Goal: Task Accomplishment & Management: Manage account settings

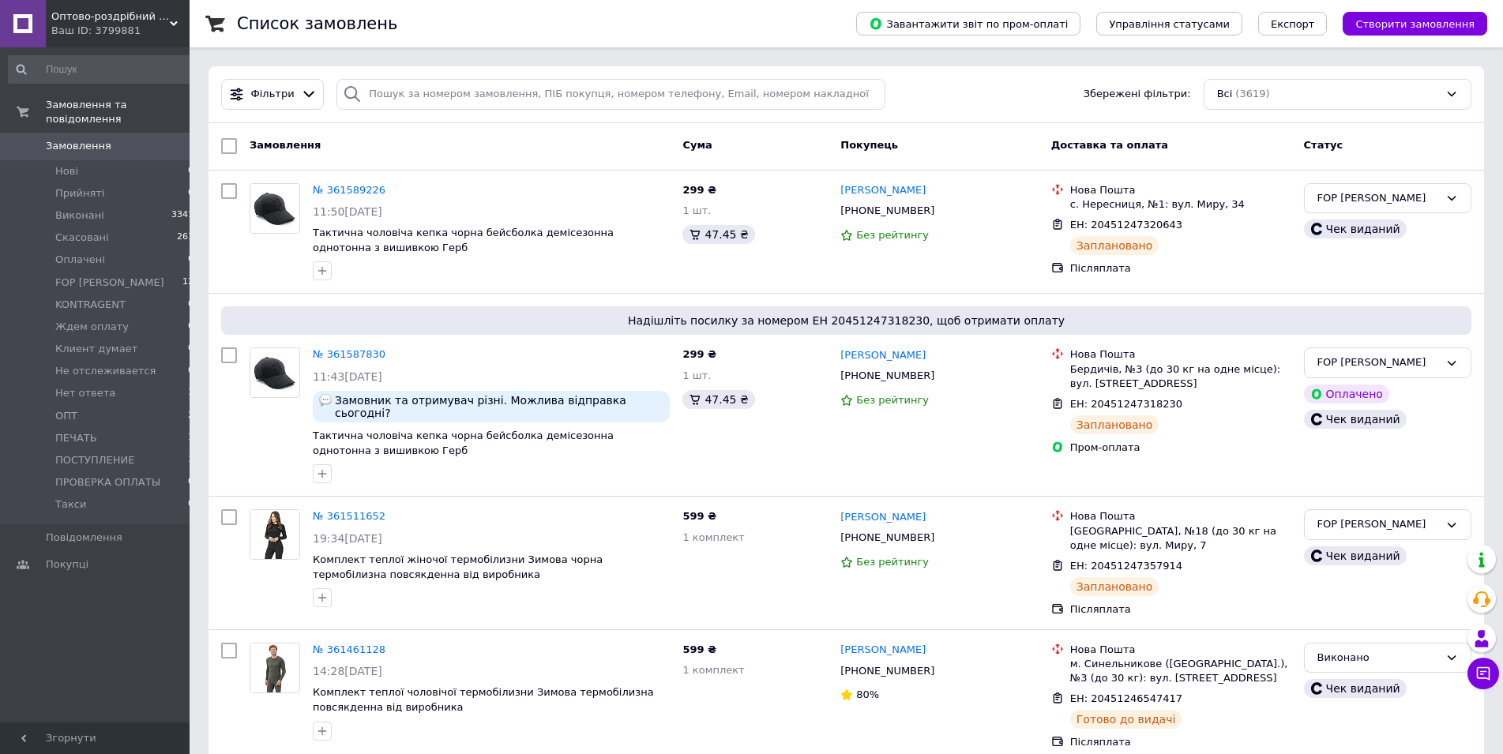
click at [137, 449] on li "ПОСТУПЛЕНИЕ 1" at bounding box center [101, 460] width 203 height 22
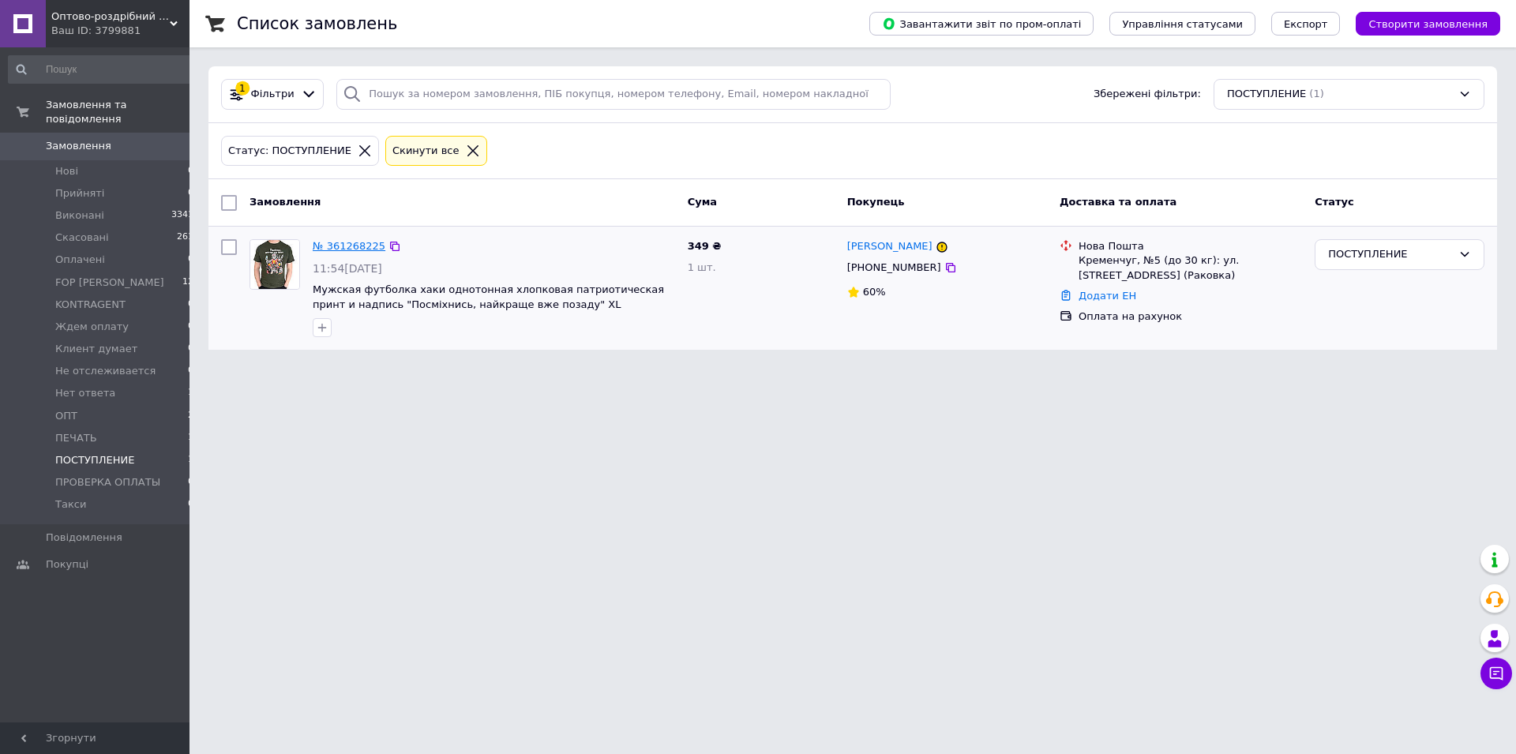
click at [368, 247] on link "№ 361268225" at bounding box center [349, 246] width 73 height 12
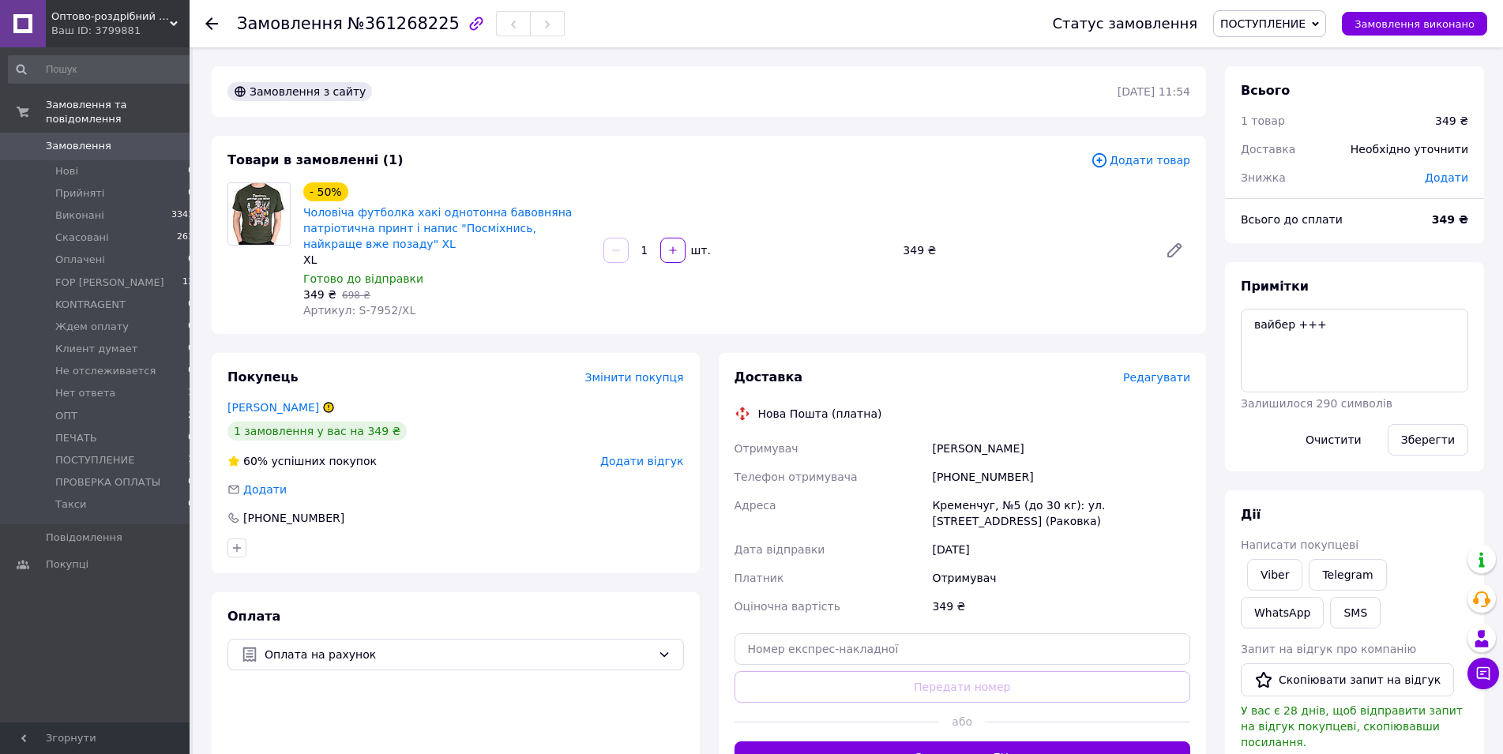
click at [1171, 376] on span "Редагувати" at bounding box center [1156, 377] width 67 height 13
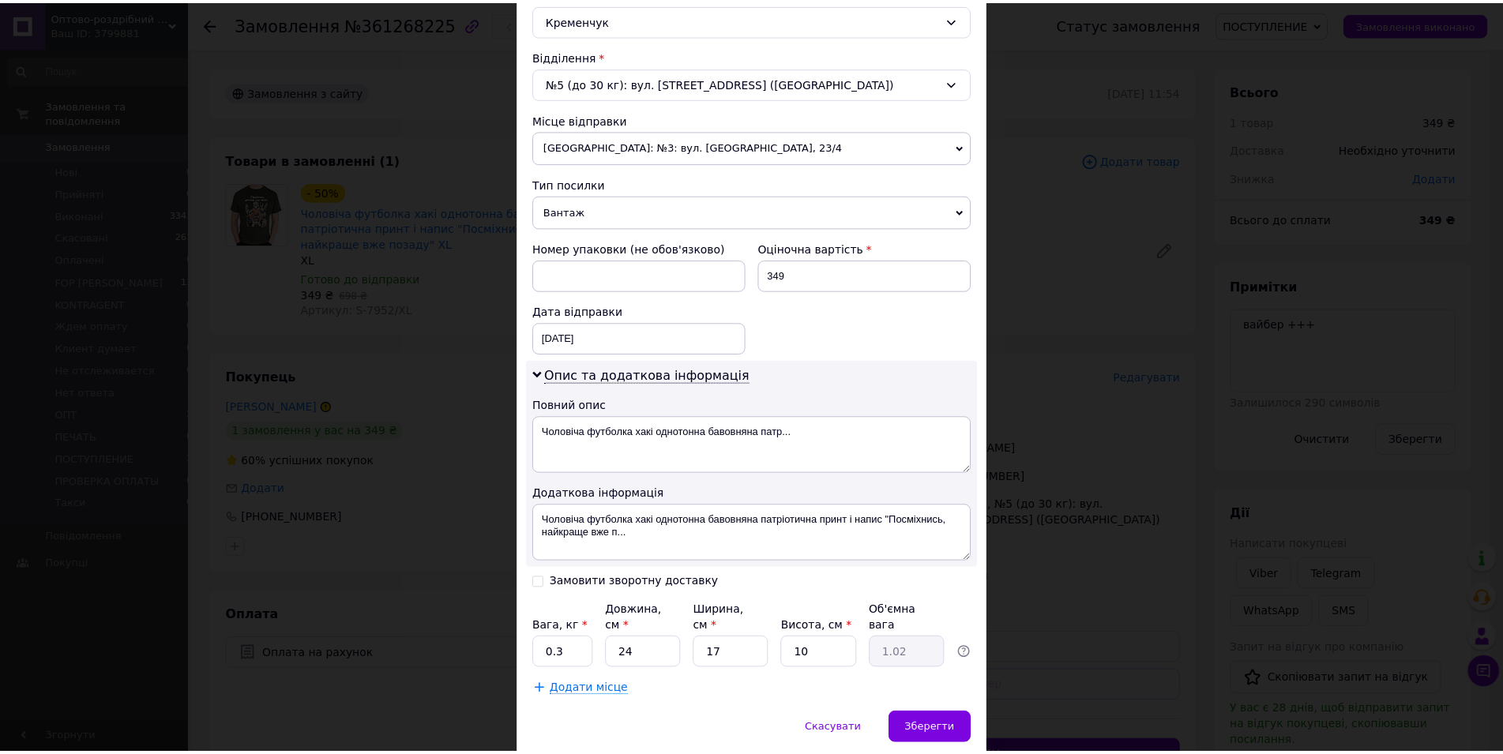
scroll to position [500, 0]
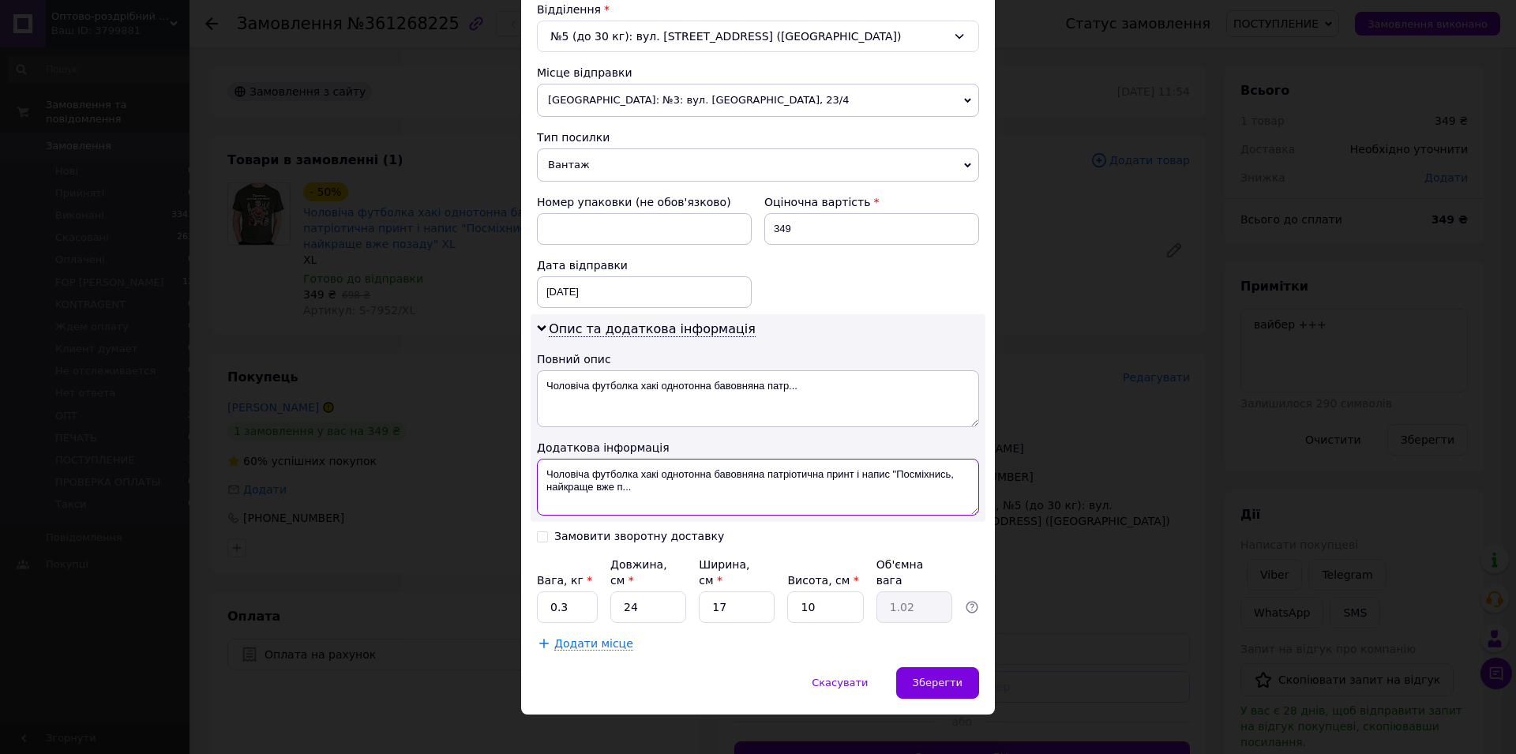
click at [678, 495] on textarea "Чоловіча футболка хакі однотонна бавовняна патріотична принт і напис "Посміхнис…" at bounding box center [758, 487] width 442 height 57
type textarea "Чоловіча футболка хакі"
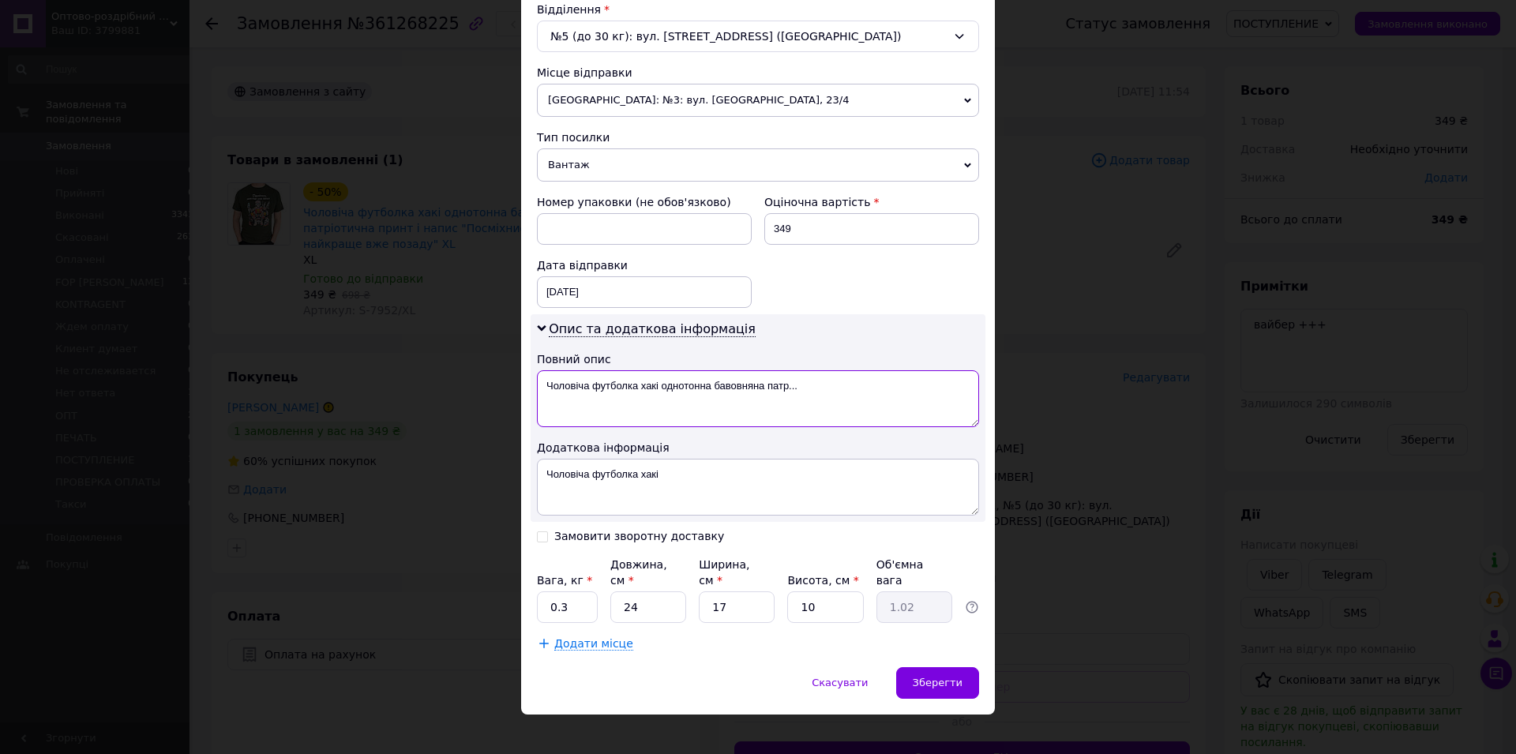
click at [671, 410] on textarea "Чоловіча футболка хакі однотонна бавовняна патр..." at bounding box center [758, 398] width 442 height 57
paste textarea
type textarea "Чоловіча футболка хакі"
click at [915, 667] on div "Зберегти" at bounding box center [937, 683] width 83 height 32
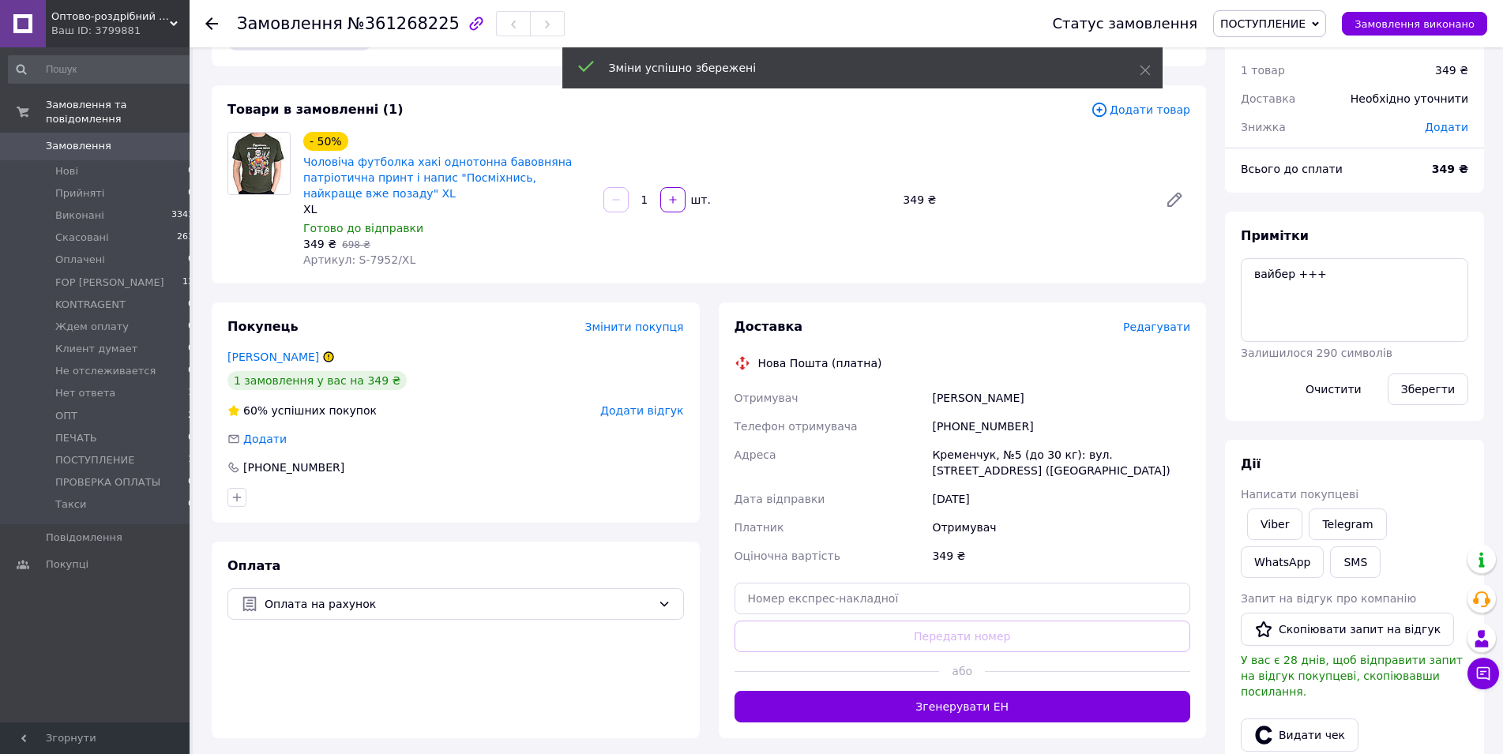
scroll to position [81, 0]
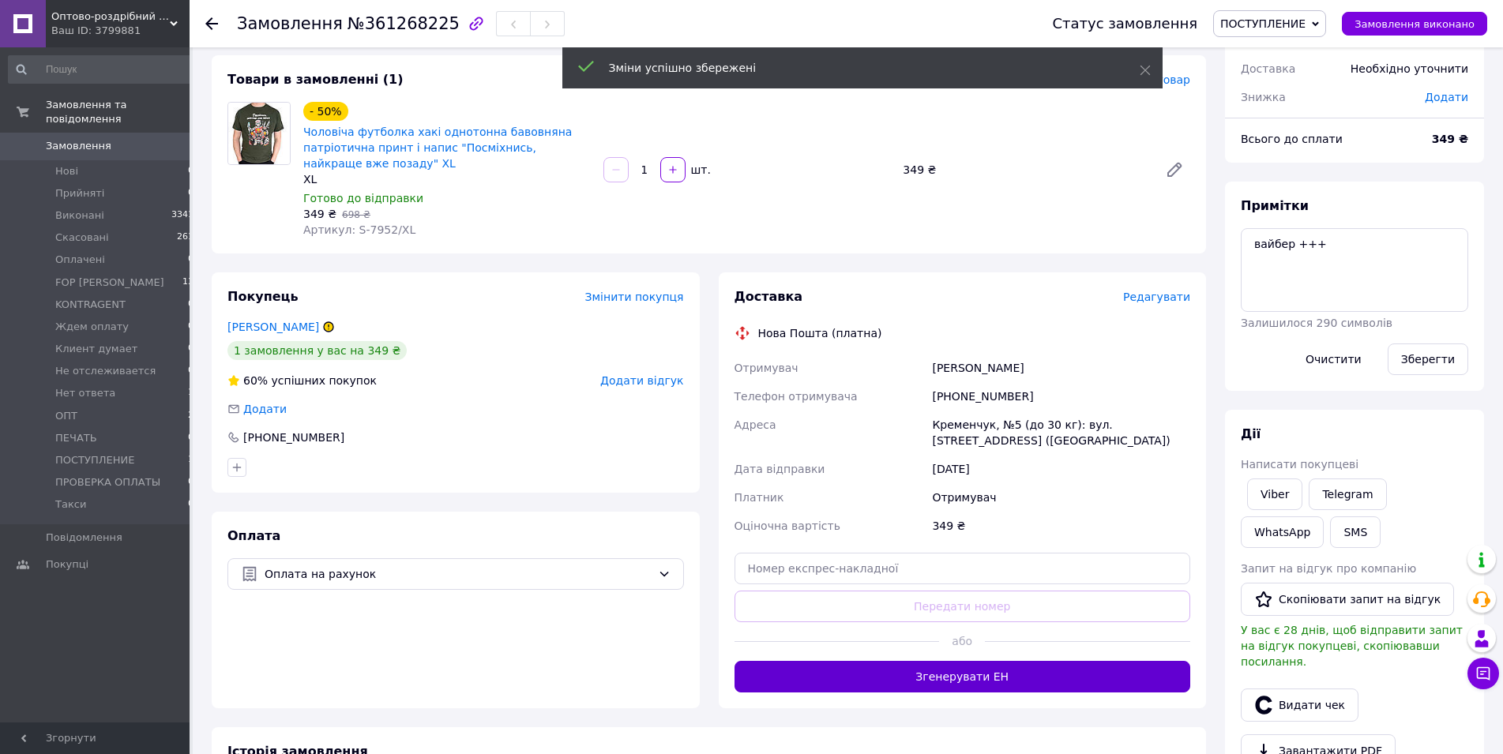
click at [1033, 686] on button "Згенерувати ЕН" at bounding box center [963, 677] width 456 height 32
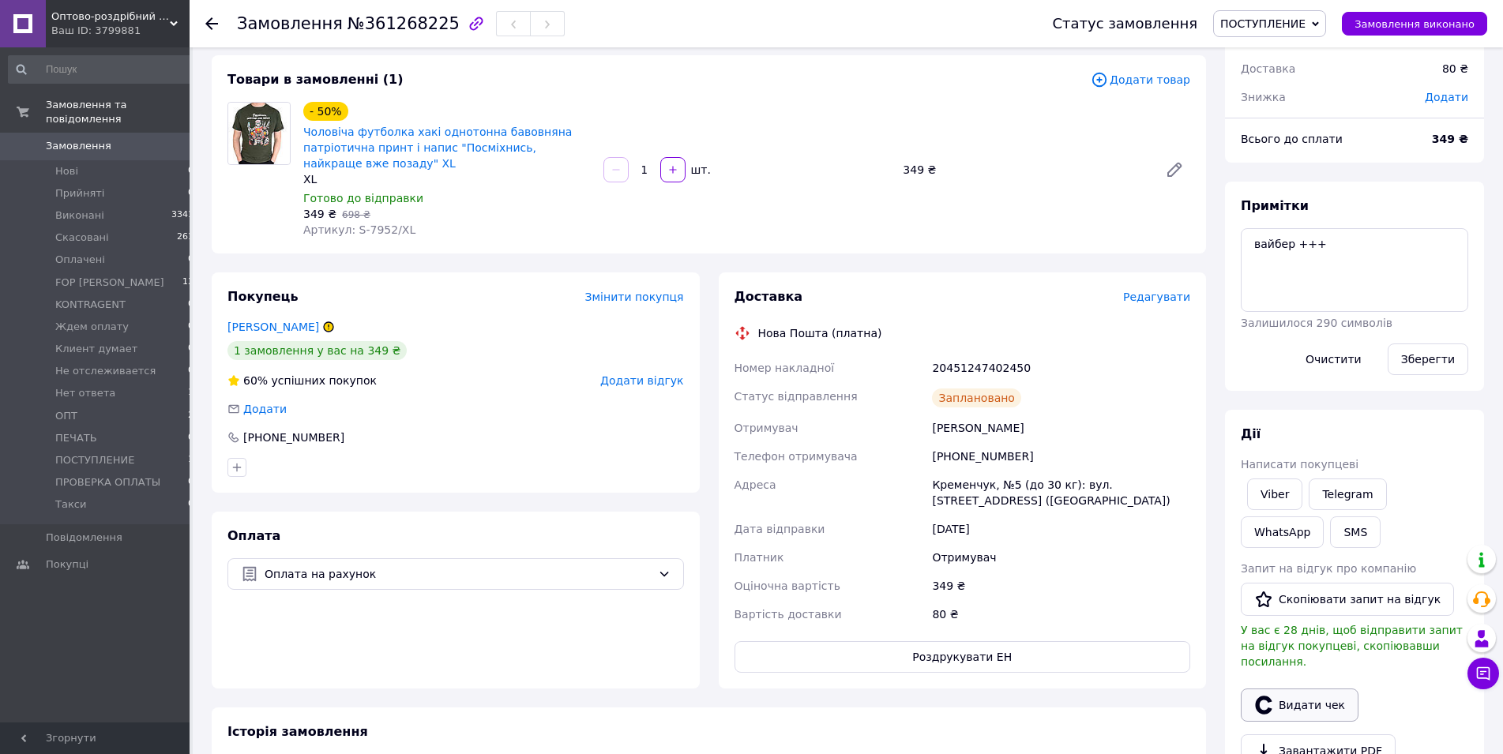
click at [1289, 689] on button "Видати чек" at bounding box center [1300, 705] width 118 height 33
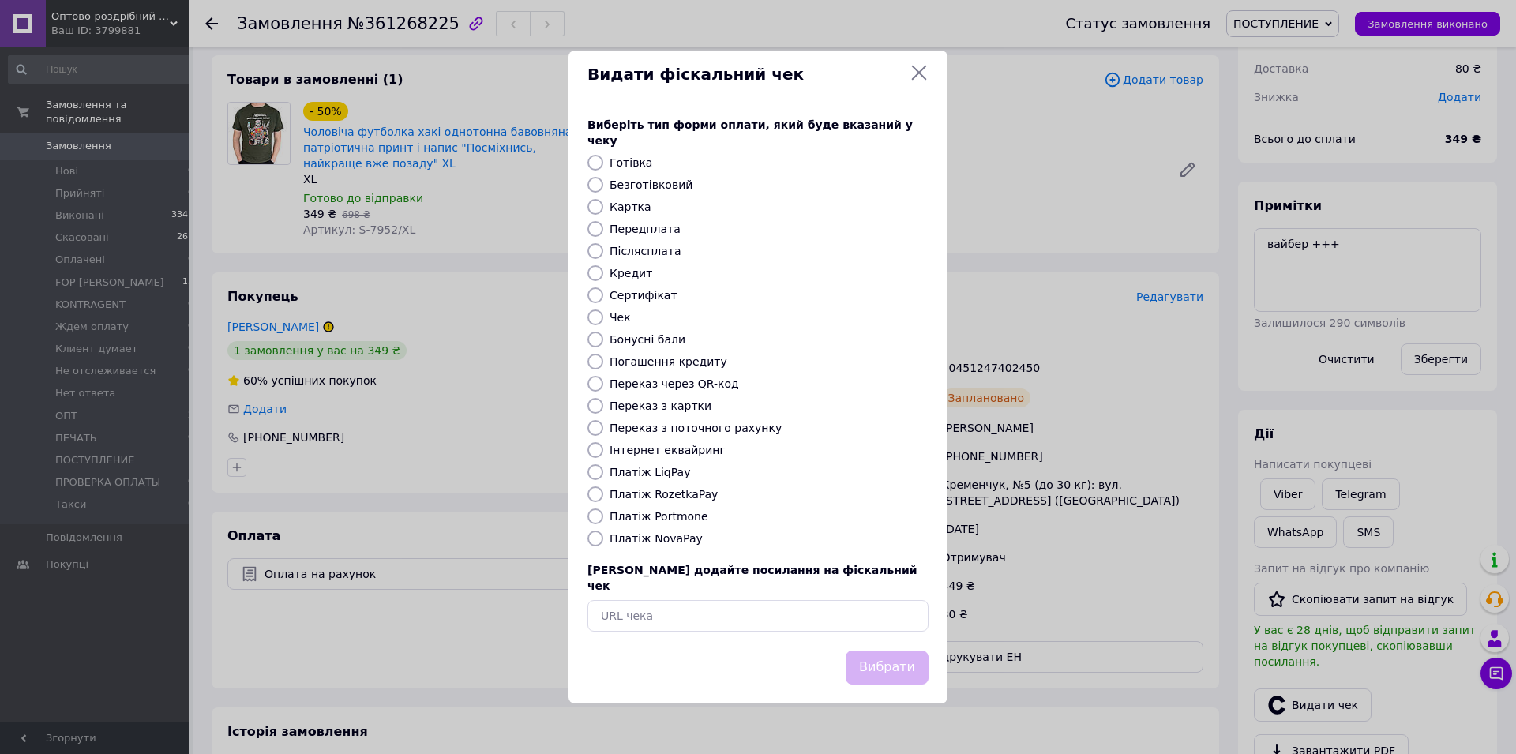
click at [664, 539] on label "Платіж NovaPay" at bounding box center [656, 538] width 93 height 13
click at [603, 539] on input "Платіж NovaPay" at bounding box center [596, 539] width 16 height 16
radio input "true"
click at [656, 450] on label "Інтернет еквайринг" at bounding box center [668, 450] width 116 height 13
click at [603, 450] on input "Інтернет еквайринг" at bounding box center [596, 450] width 16 height 16
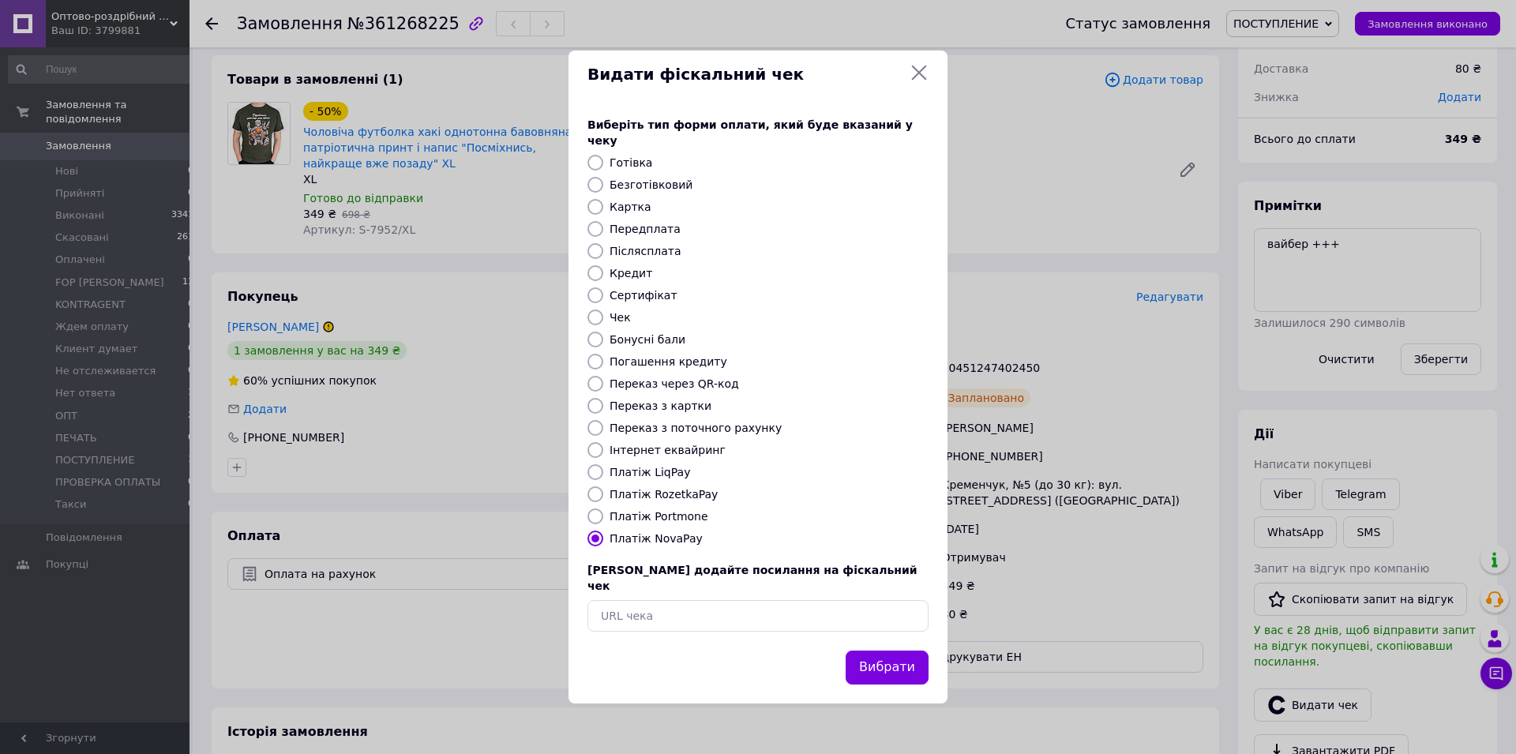
radio input "true"
click at [866, 651] on button "Вибрати" at bounding box center [887, 668] width 83 height 34
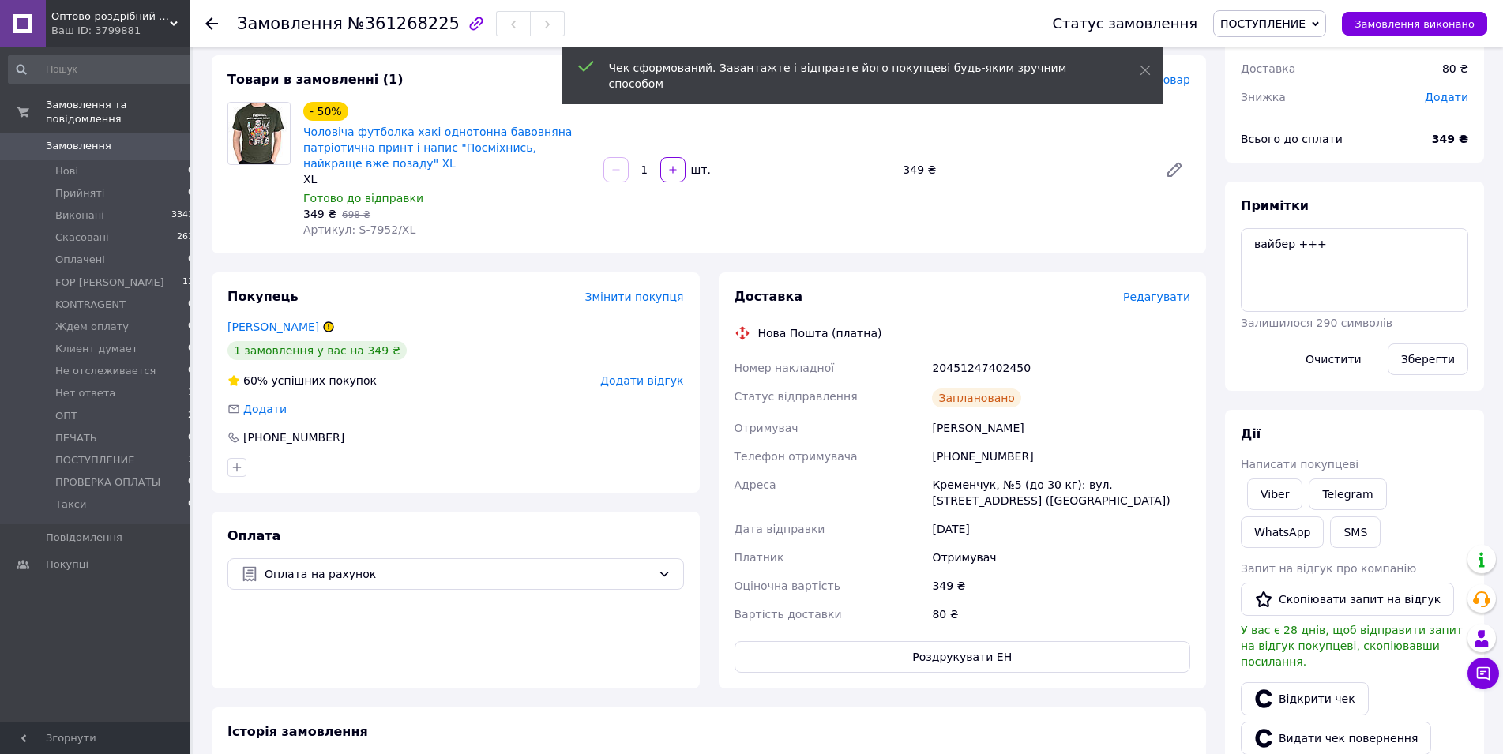
click at [1002, 652] on button "Роздрукувати ЕН" at bounding box center [963, 657] width 456 height 32
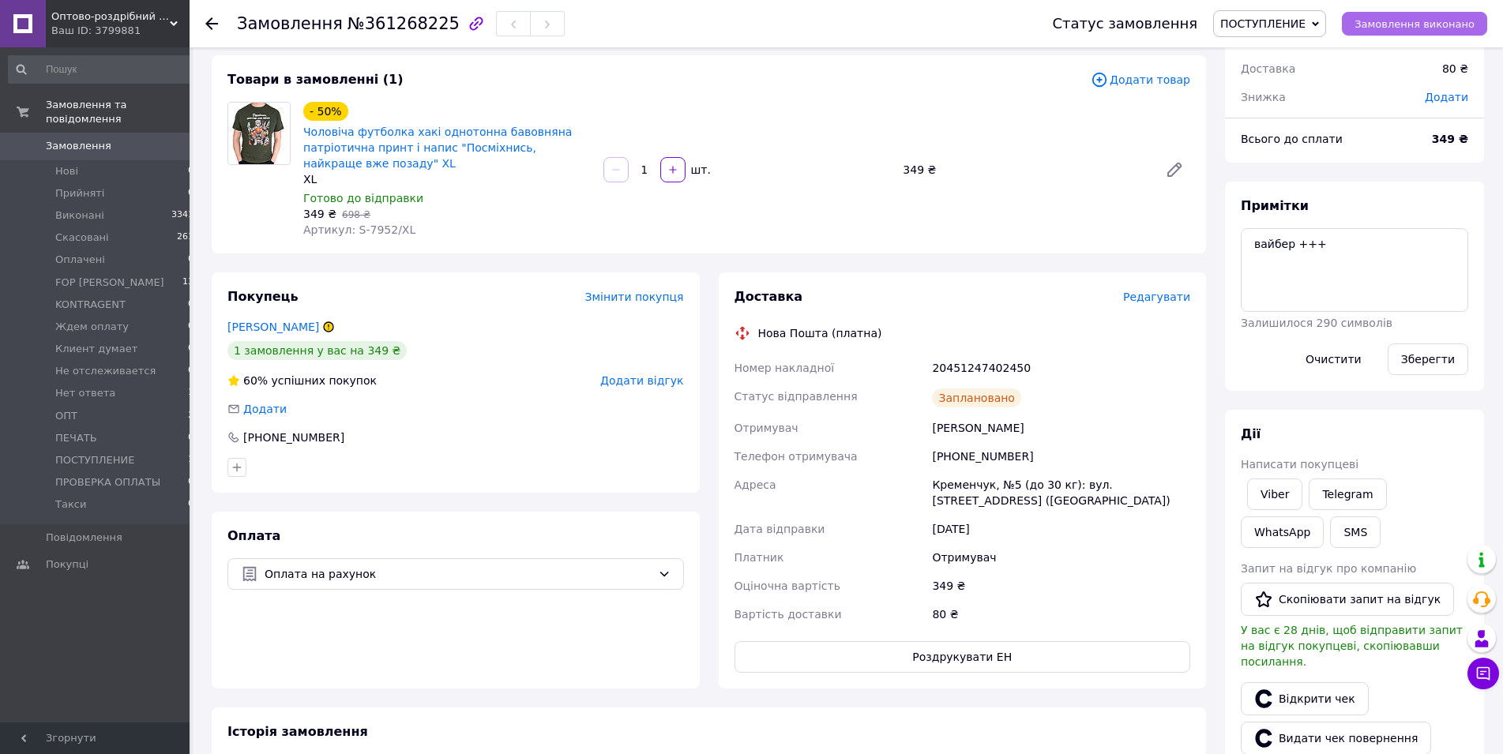
click at [1403, 19] on span "Замовлення виконано" at bounding box center [1414, 24] width 120 height 12
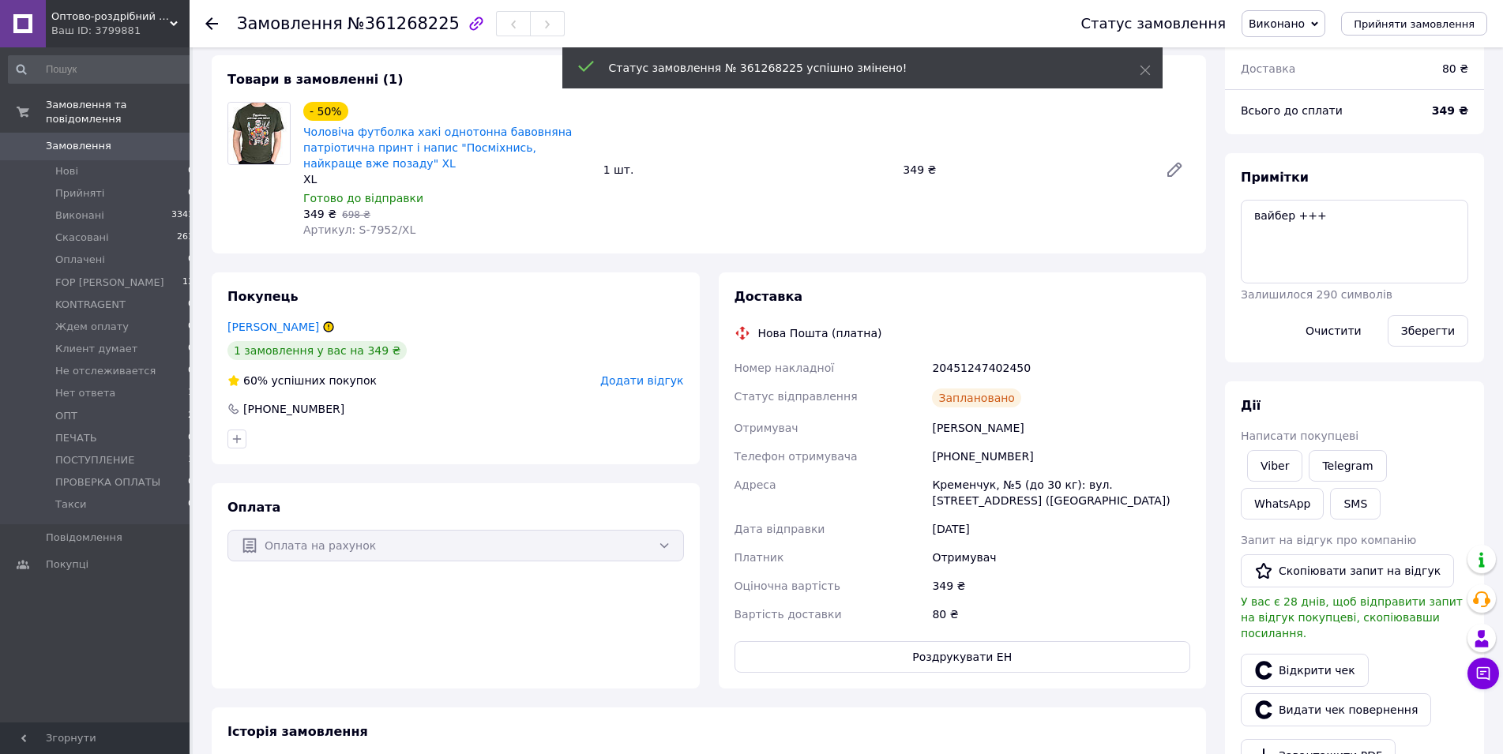
click at [1318, 26] on icon at bounding box center [1314, 24] width 7 height 7
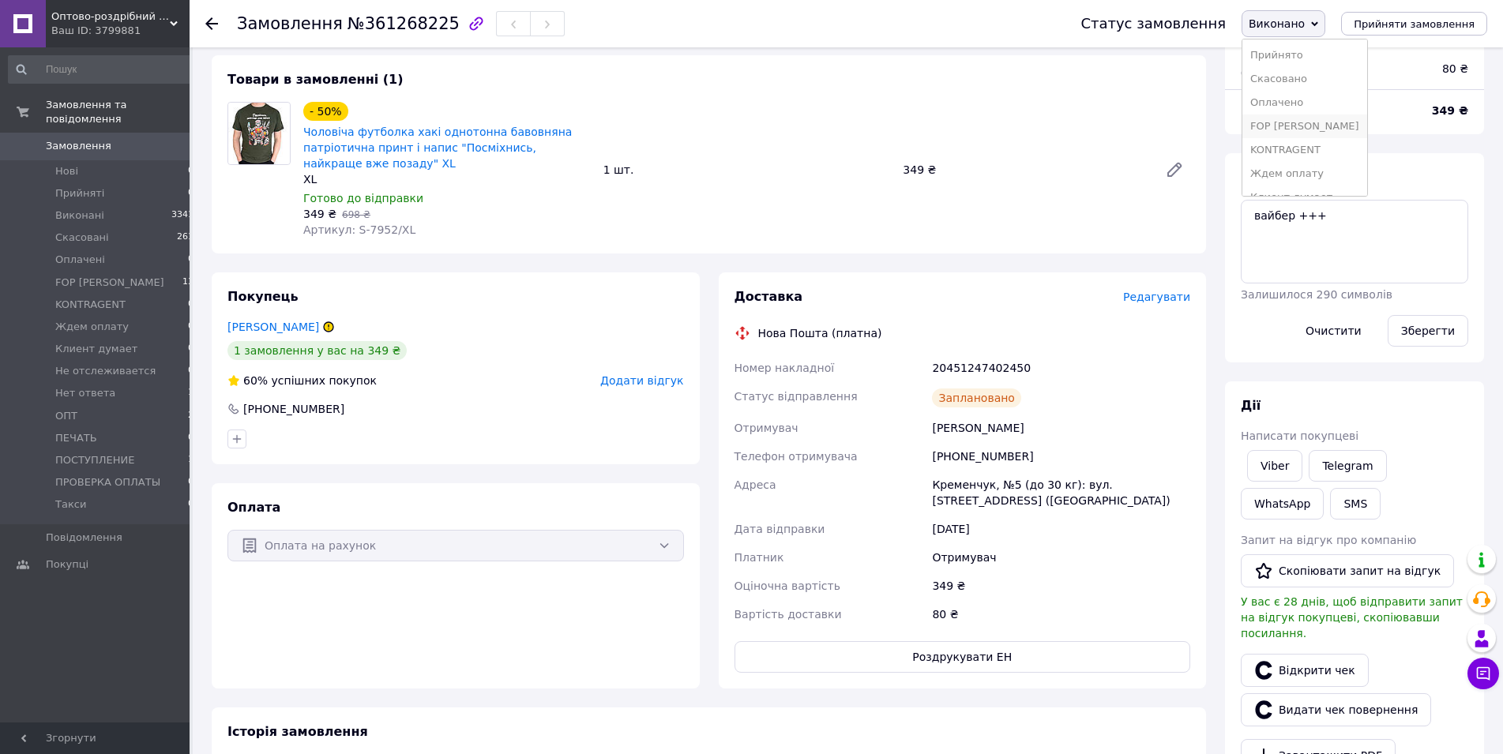
click at [1330, 125] on li "FOP [PERSON_NAME]" at bounding box center [1304, 127] width 125 height 24
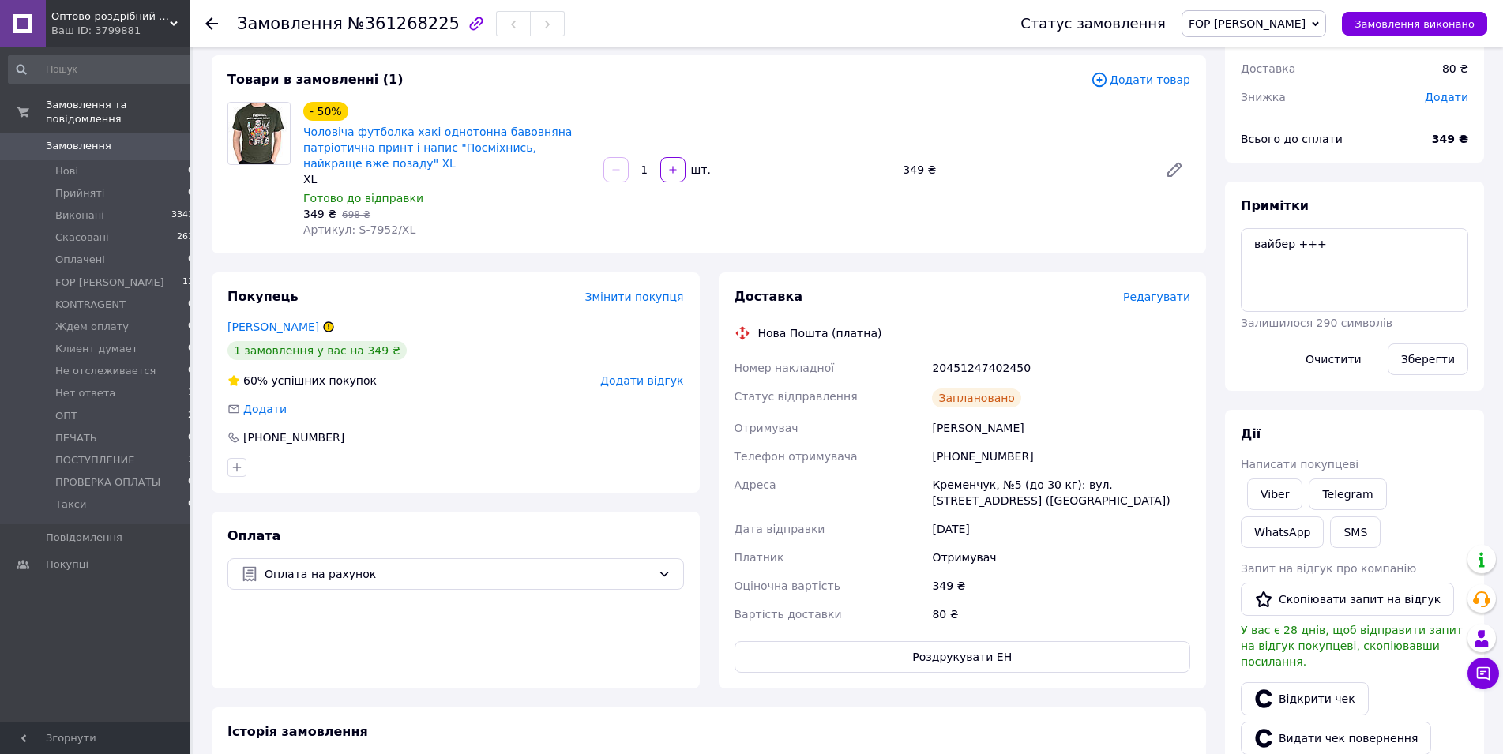
click at [124, 139] on span "Замовлення" at bounding box center [96, 146] width 100 height 14
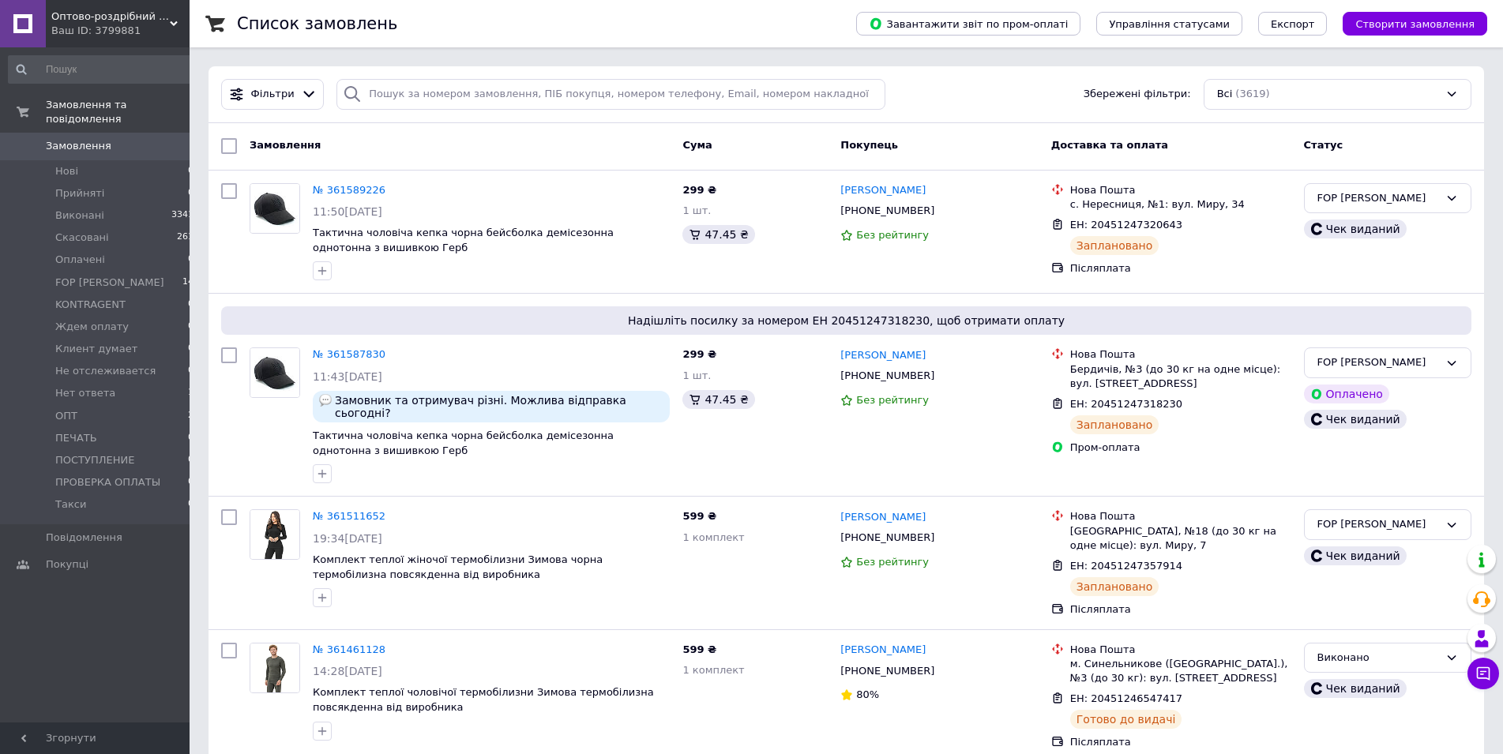
click at [111, 141] on link "Замовлення 0" at bounding box center [101, 146] width 203 height 27
click at [113, 140] on link "Замовлення 0" at bounding box center [101, 146] width 203 height 27
click at [138, 409] on li "ОПТ 2" at bounding box center [101, 416] width 203 height 22
